Goal: Find specific page/section: Find specific page/section

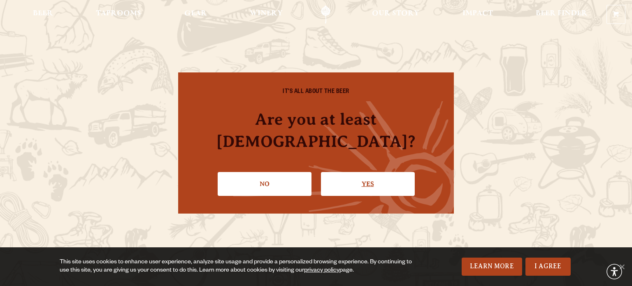
click at [360, 175] on link "Yes" at bounding box center [368, 184] width 94 height 24
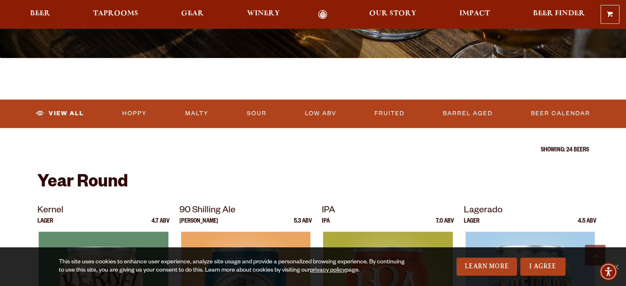
scroll to position [206, 0]
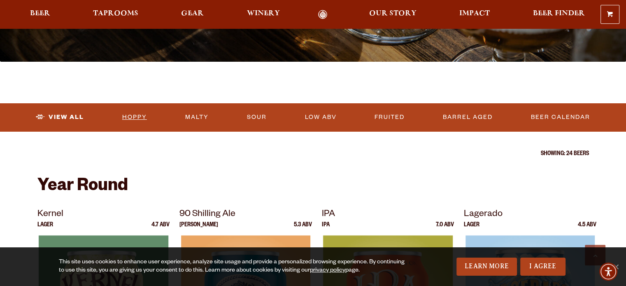
click at [140, 119] on link "Hoppy" at bounding box center [134, 117] width 31 height 19
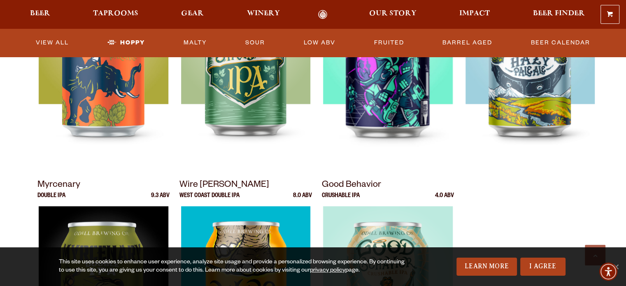
scroll to position [288, 0]
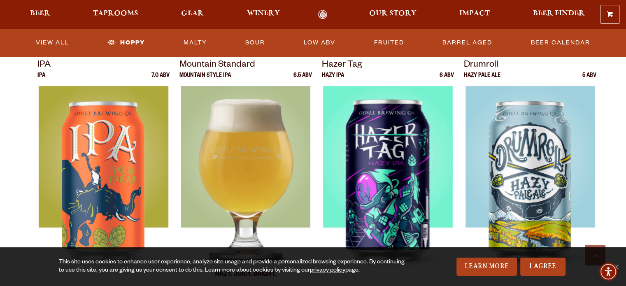
click at [237, 174] on div at bounding box center [245, 189] width 132 height 206
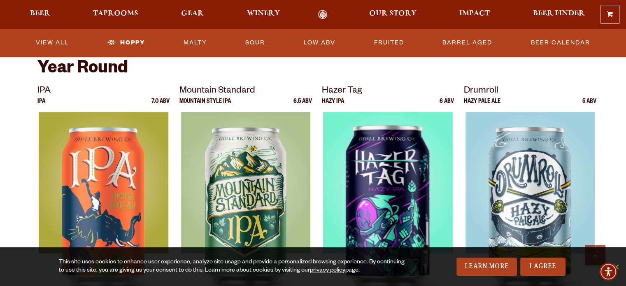
scroll to position [329, 0]
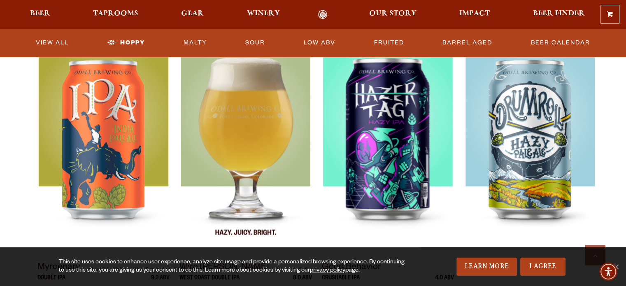
click at [240, 162] on div at bounding box center [245, 148] width 132 height 206
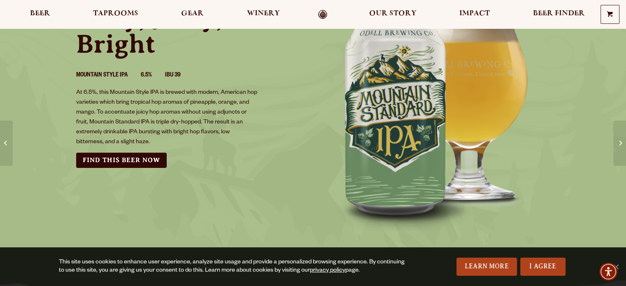
scroll to position [123, 0]
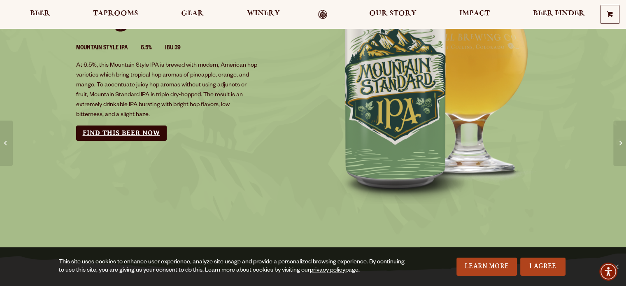
click at [106, 133] on link "Find this Beer Now" at bounding box center [121, 132] width 91 height 15
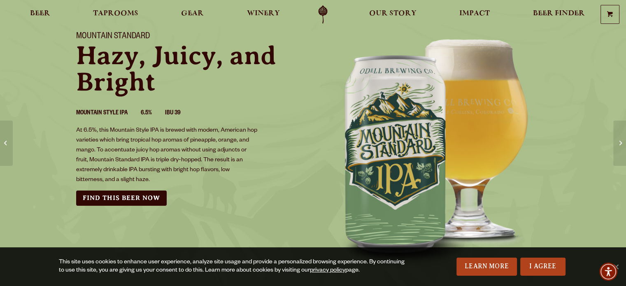
scroll to position [0, 0]
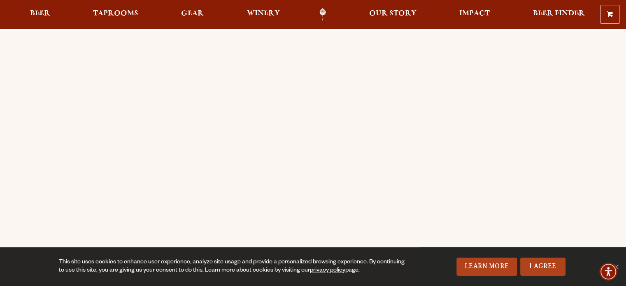
scroll to position [82, 0]
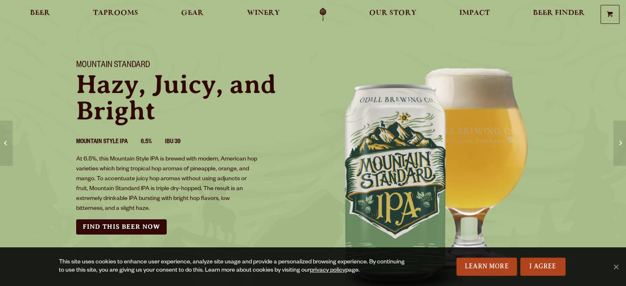
scroll to position [82, 0]
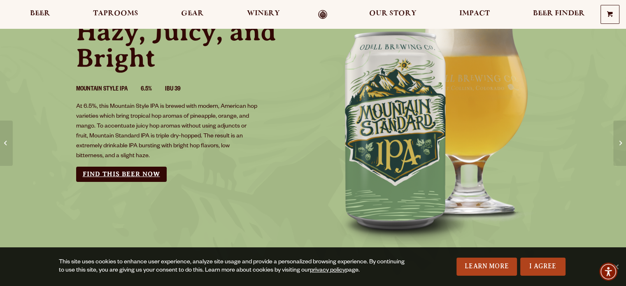
click at [145, 171] on link "Find this Beer Now" at bounding box center [121, 174] width 91 height 15
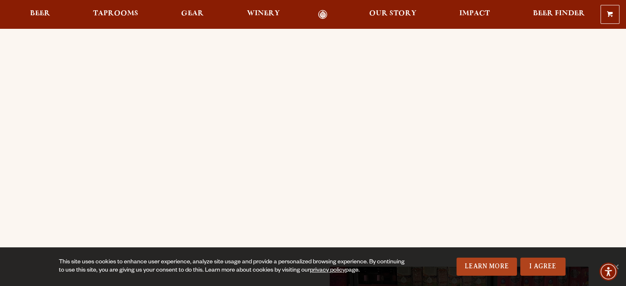
scroll to position [82, 0]
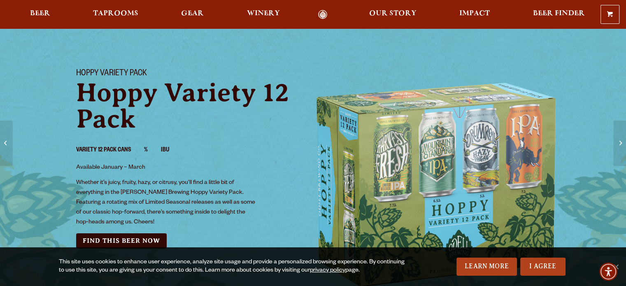
scroll to position [41, 0]
